Goal: Navigation & Orientation: Find specific page/section

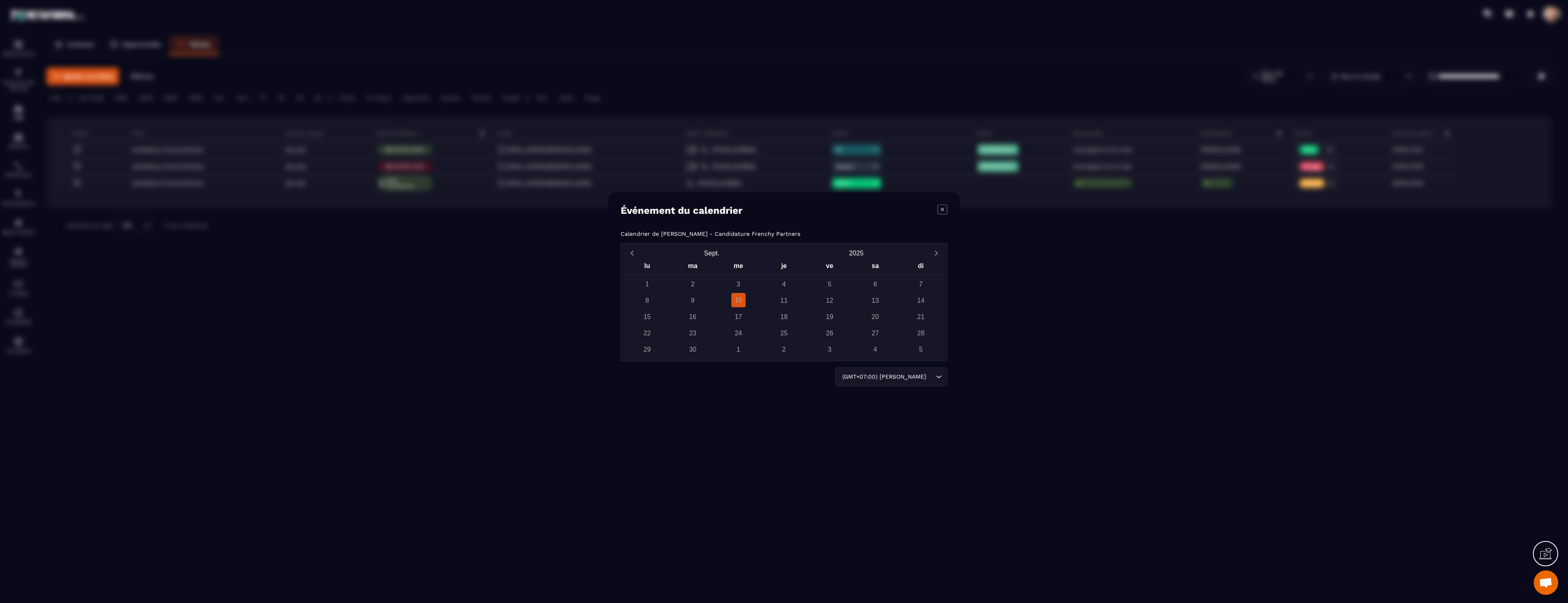
click at [416, 99] on div "Modal window" at bounding box center [784, 301] width 1568 height 603
click at [198, 46] on div "Modal window" at bounding box center [784, 301] width 1568 height 603
click at [946, 211] on div "Événement du calendrier Calendrier de [PERSON_NAME] - Candidature Frenchy Partn…" at bounding box center [784, 302] width 351 height 218
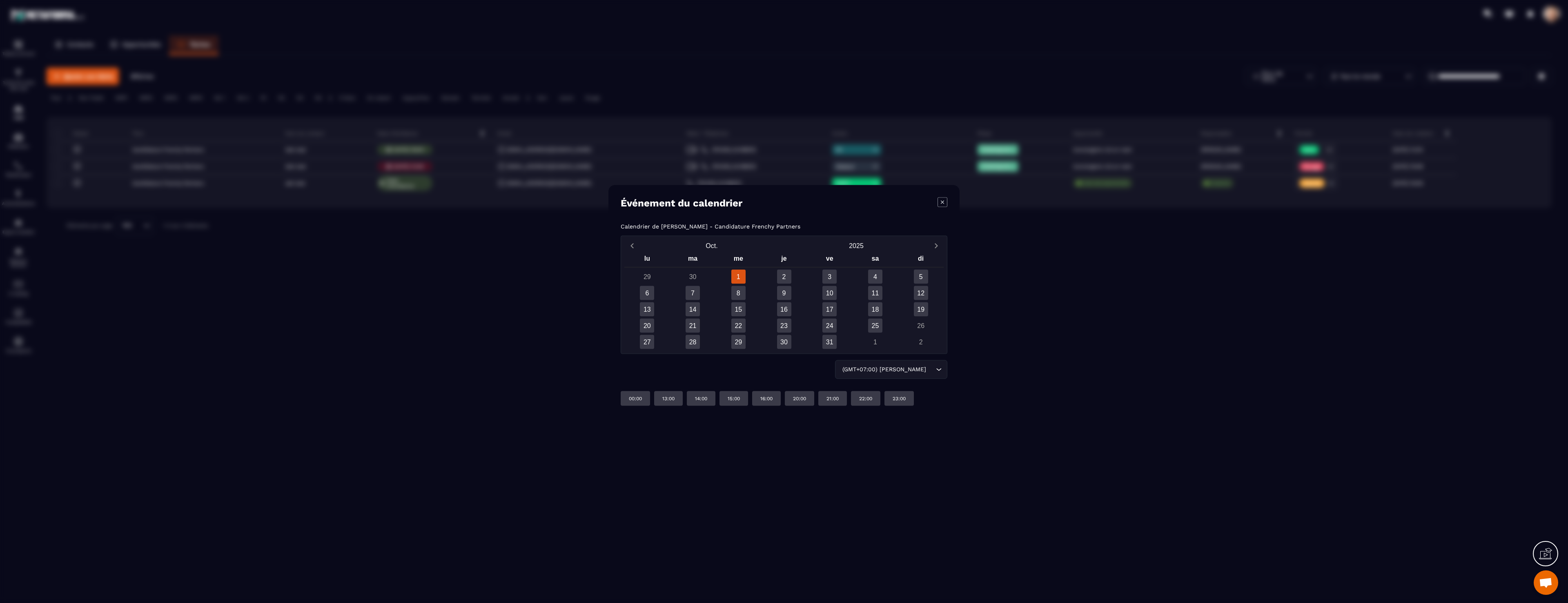
click at [946, 200] on icon "Modal window" at bounding box center [942, 203] width 10 height 10
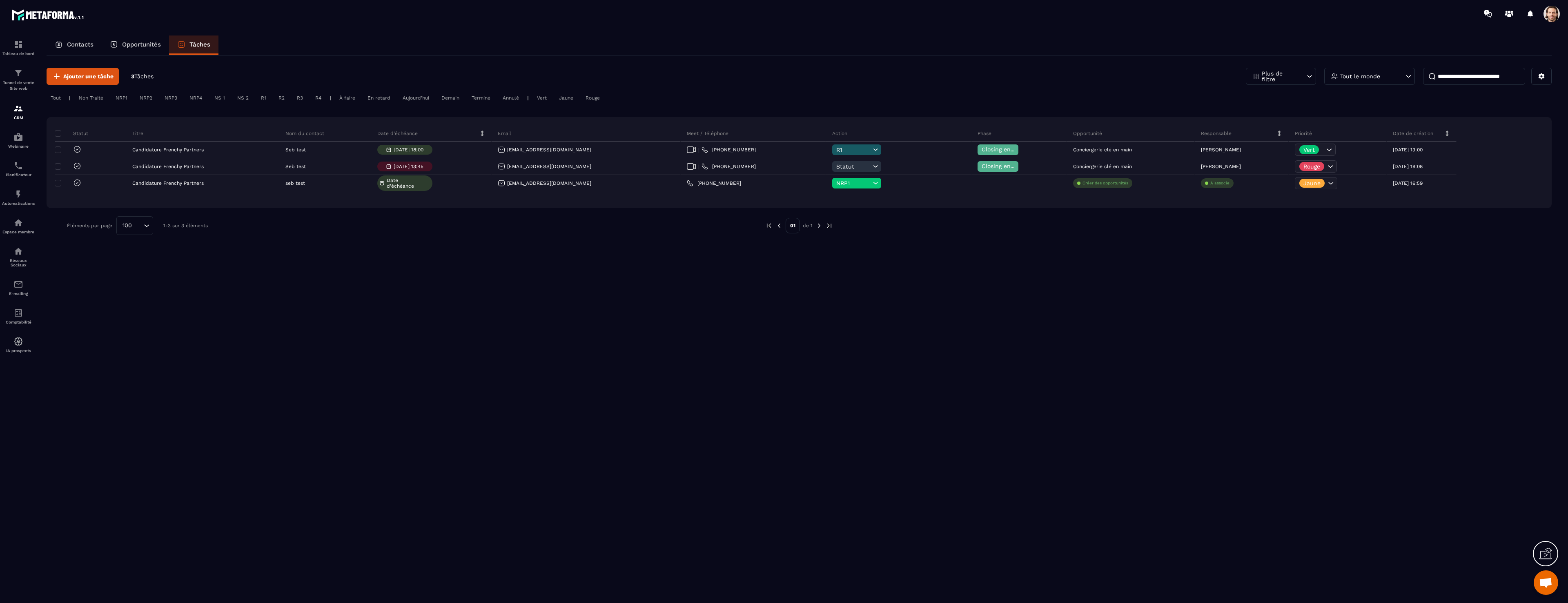
click at [147, 44] on p "Opportunités" at bounding box center [142, 44] width 39 height 7
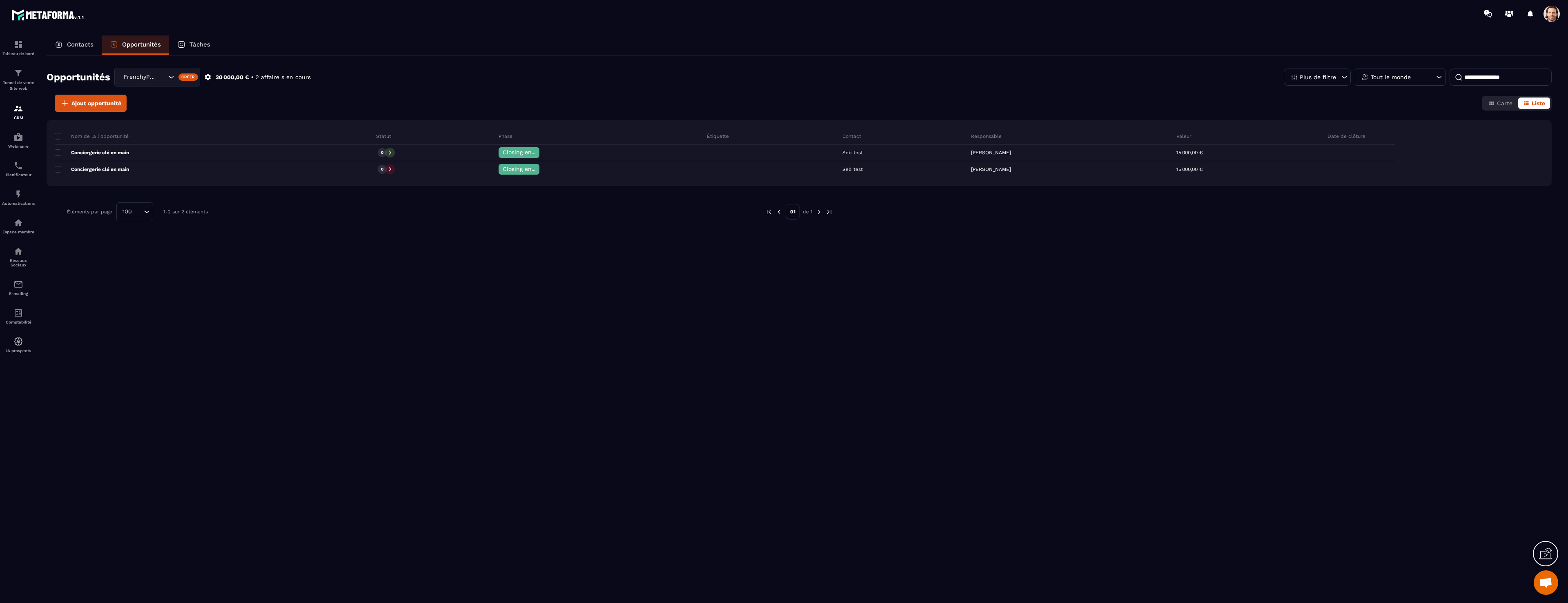
click at [80, 42] on p "Contacts" at bounding box center [80, 44] width 27 height 7
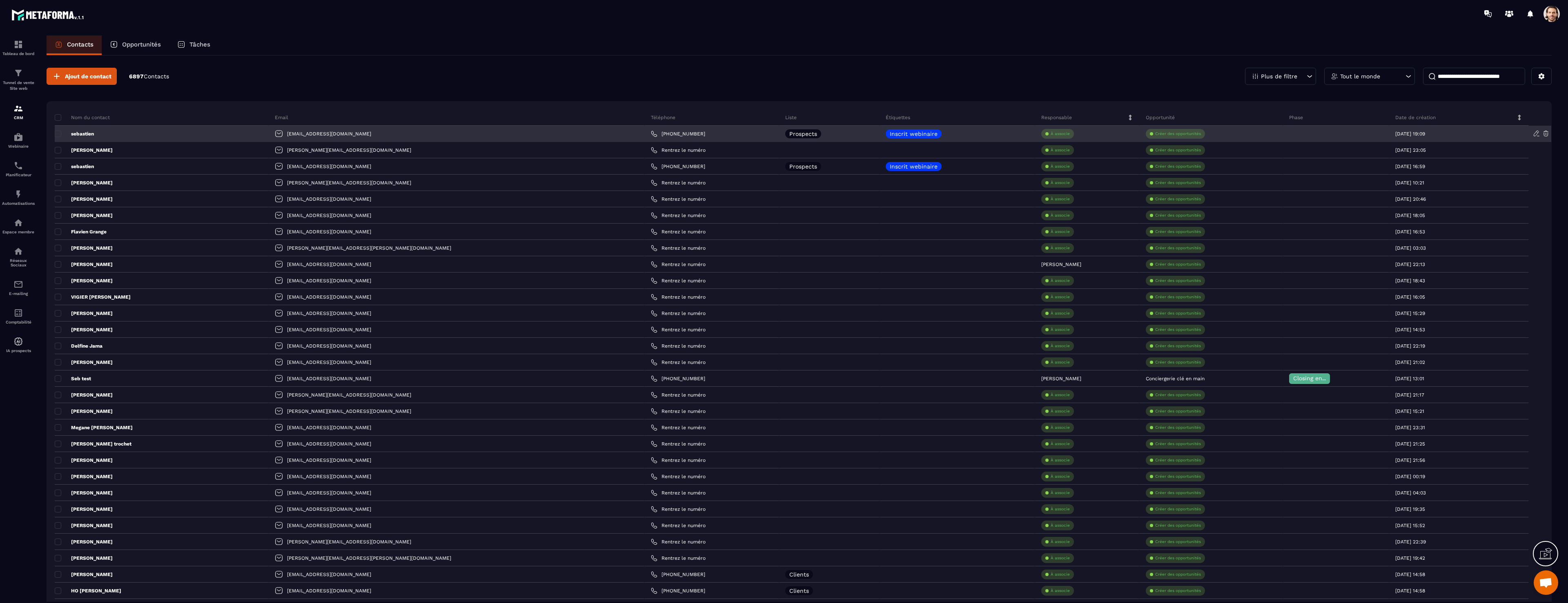
click at [87, 134] on p "sebastien" at bounding box center [74, 134] width 39 height 7
